Goal: Book appointment/travel/reservation

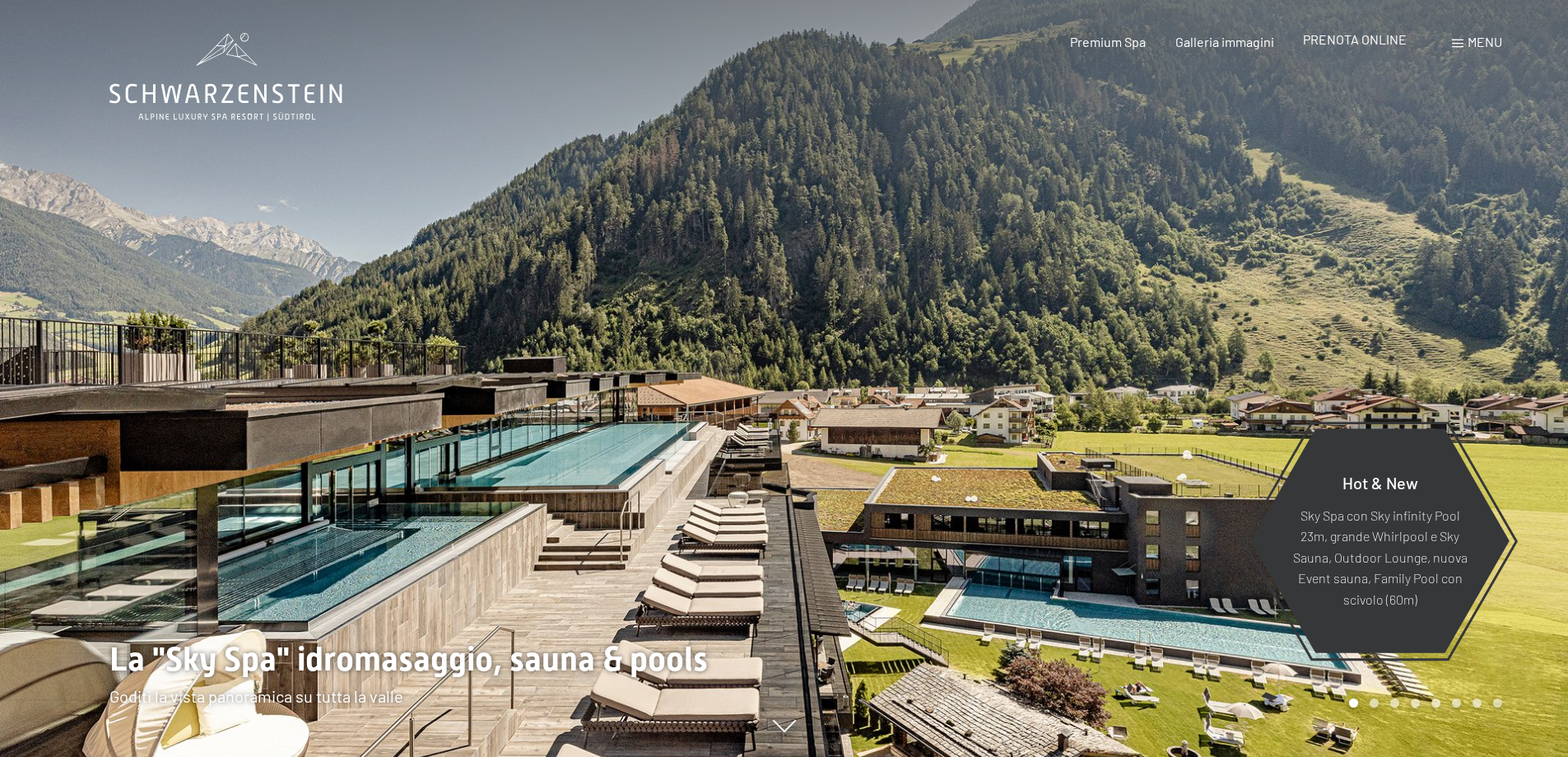
click at [1357, 41] on span "PRENOTA ONLINE" at bounding box center [1355, 40] width 104 height 16
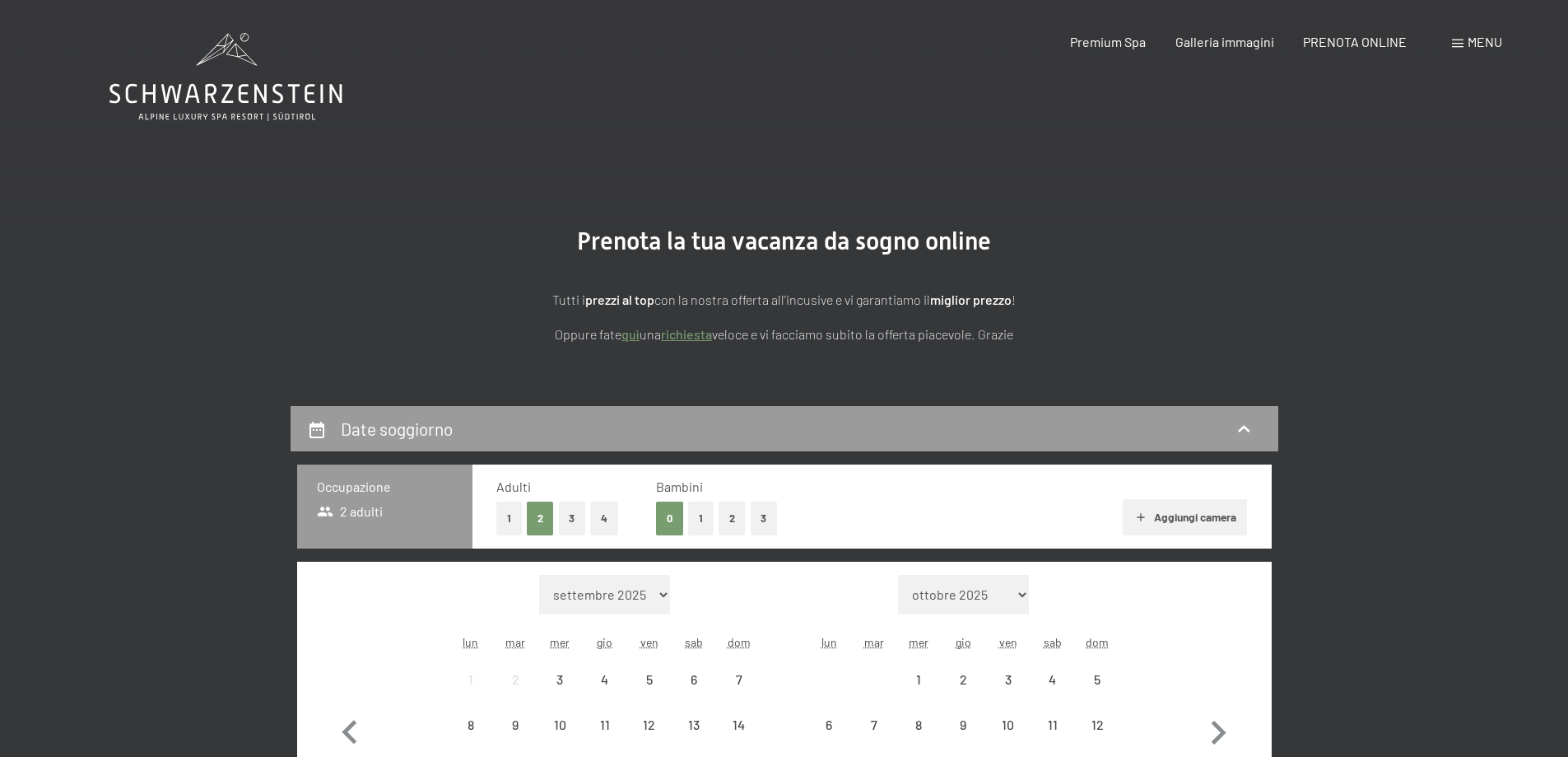
scroll to position [329, 0]
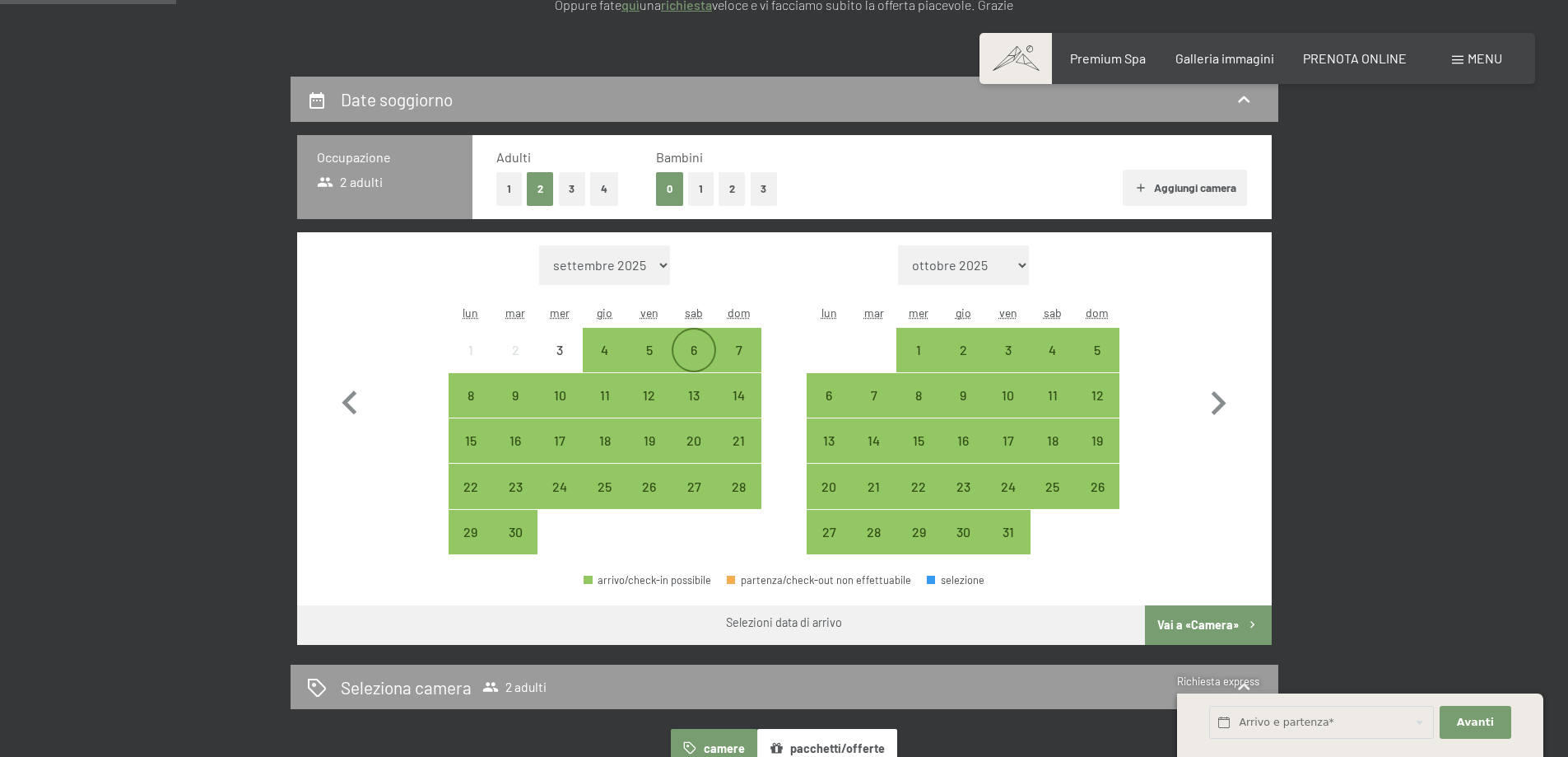
click at [687, 352] on div "6" at bounding box center [694, 364] width 42 height 42
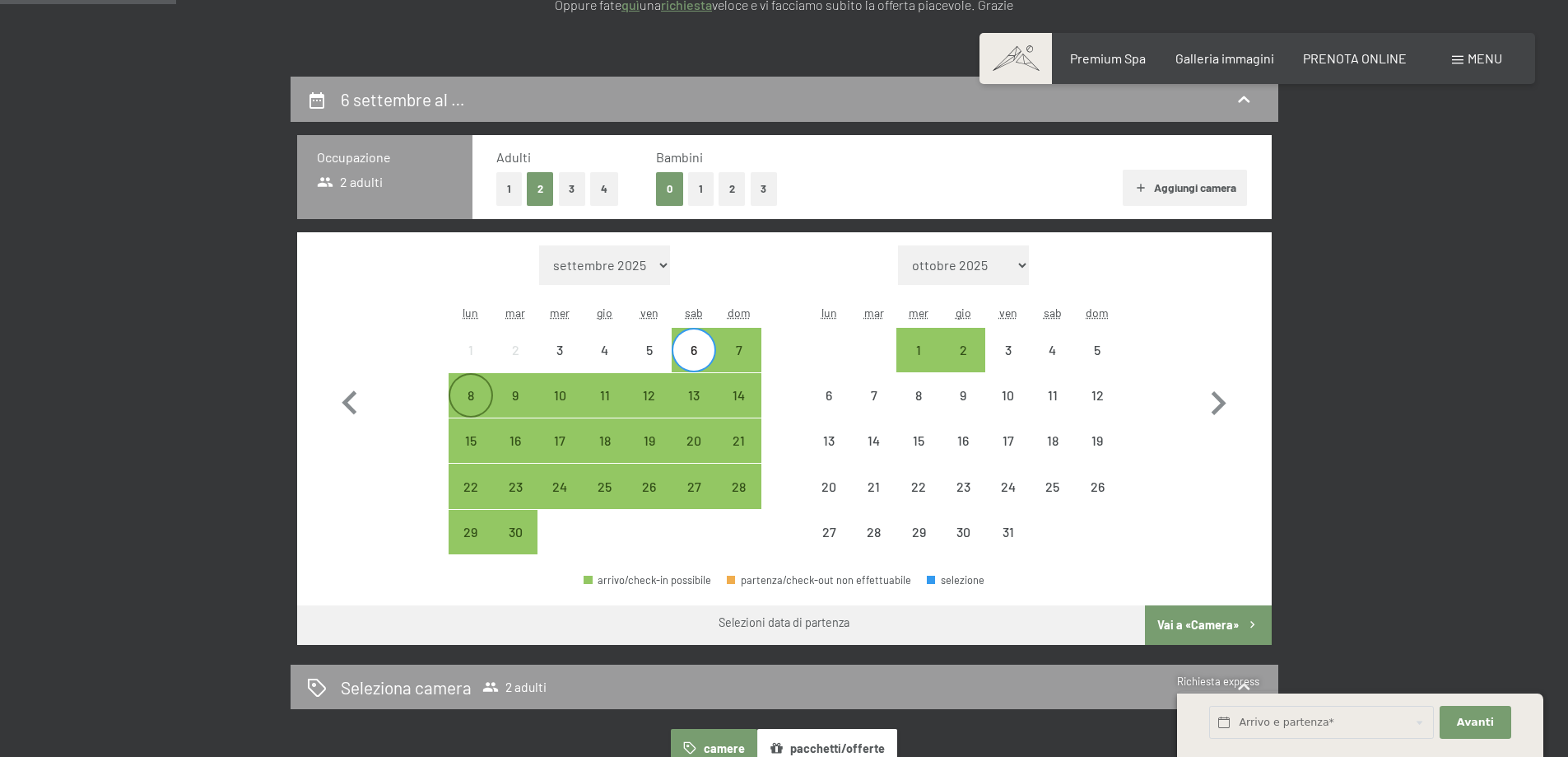
click at [477, 390] on div "8" at bounding box center [471, 410] width 42 height 42
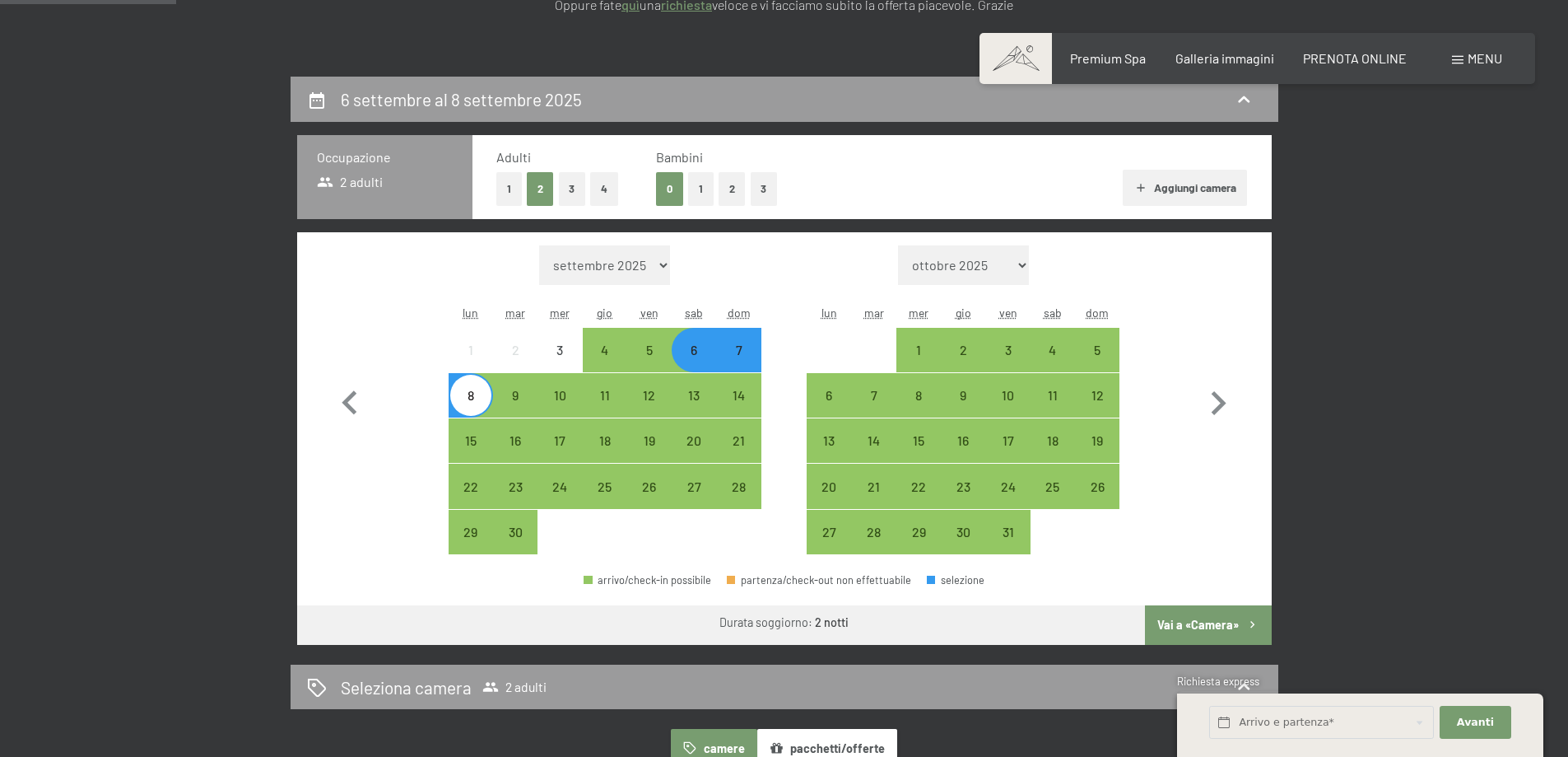
click at [1197, 630] on button "Vai a «Camera»" at bounding box center [1208, 625] width 126 height 40
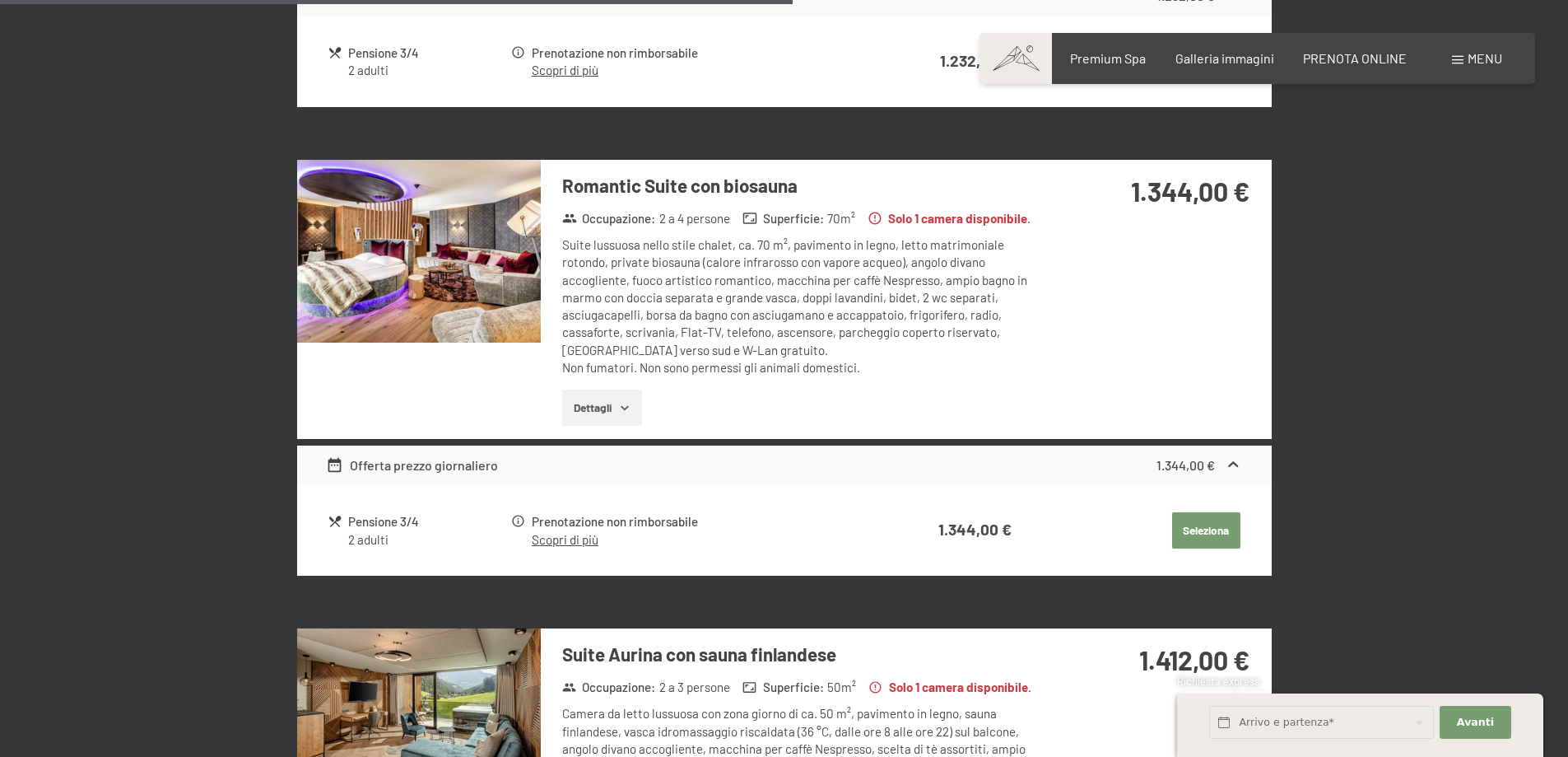
scroll to position [1971, 0]
